Goal: Transaction & Acquisition: Purchase product/service

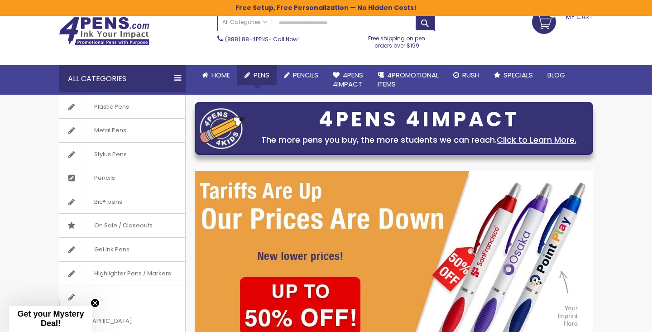
click at [258, 76] on span "Pens" at bounding box center [261, 75] width 16 height 10
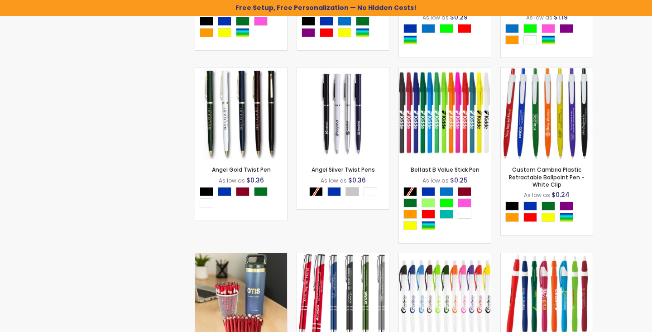
scroll to position [688, 0]
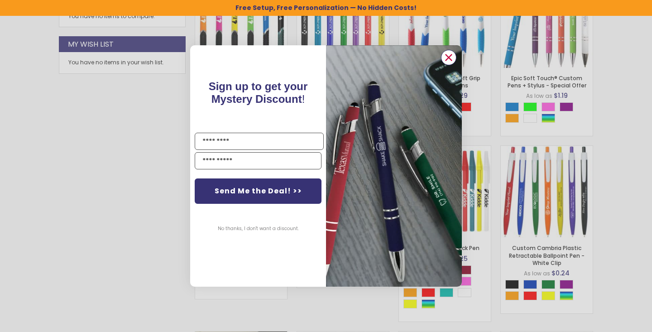
click at [448, 57] on icon "Close dialog" at bounding box center [449, 57] width 6 height 6
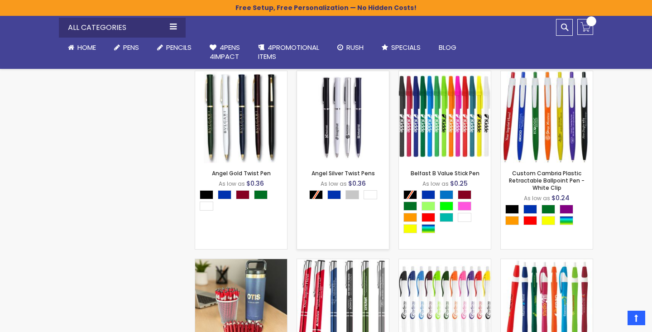
scroll to position [848, 0]
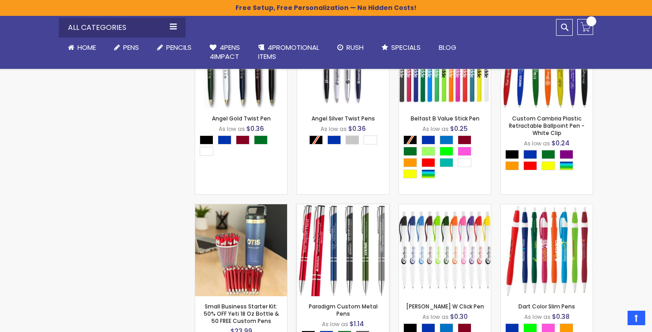
click at [353, 232] on img at bounding box center [343, 250] width 92 height 92
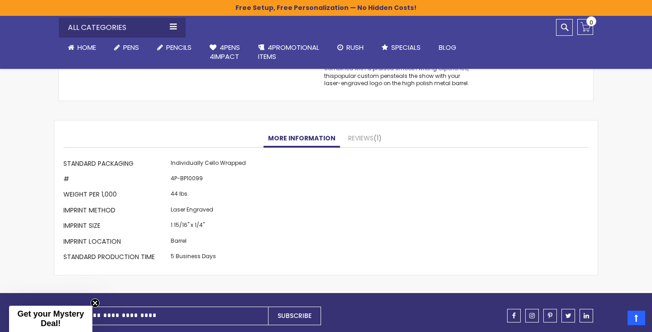
scroll to position [687, 0]
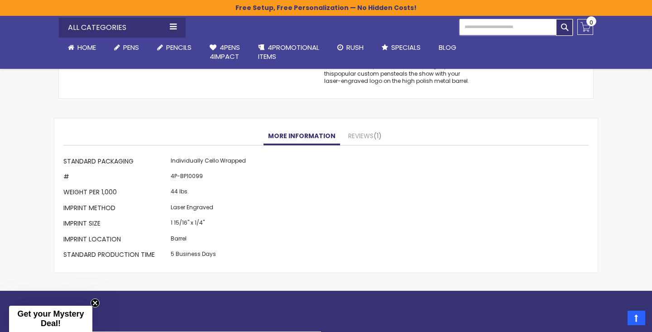
click at [565, 28] on input "Search" at bounding box center [515, 27] width 113 height 16
click at [543, 27] on input "Search" at bounding box center [515, 27] width 113 height 16
type input "******"
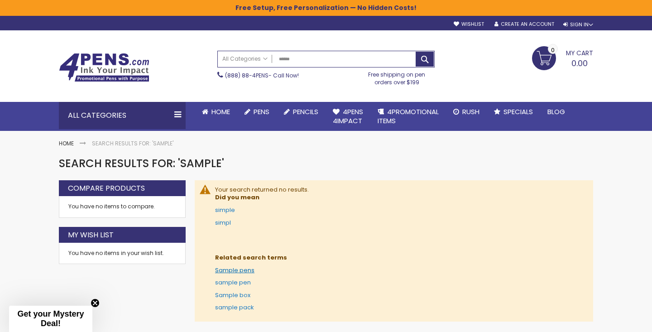
click at [246, 269] on link "Sample pens" at bounding box center [234, 270] width 39 height 9
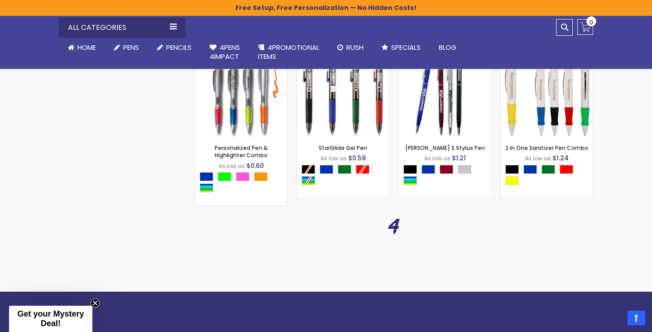
scroll to position [3294, 0]
